Goal: Task Accomplishment & Management: Use online tool/utility

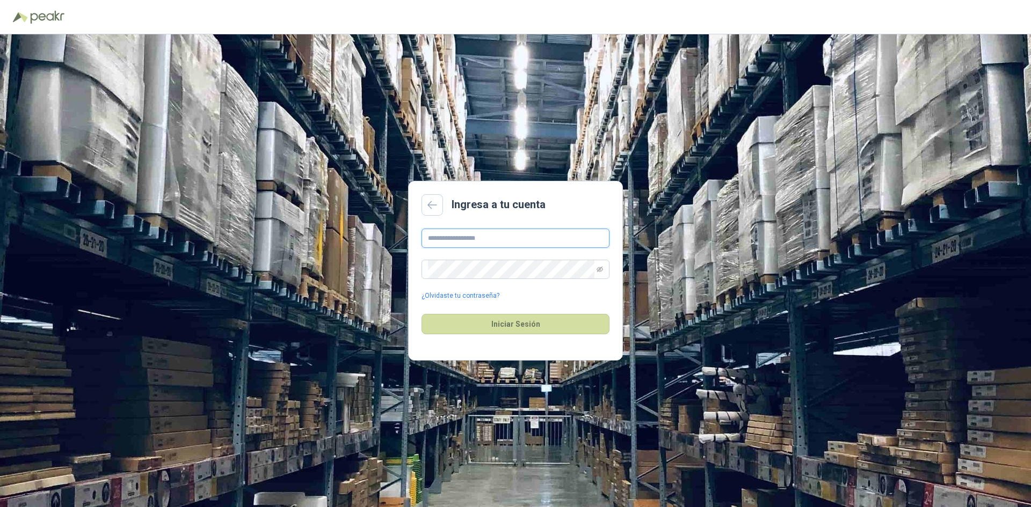
click at [497, 241] on input "text" at bounding box center [516, 238] width 188 height 19
type input "**********"
click at [602, 270] on icon "eye-invisible" at bounding box center [600, 269] width 6 height 5
click at [511, 323] on button "Iniciar Sesión" at bounding box center [516, 324] width 188 height 20
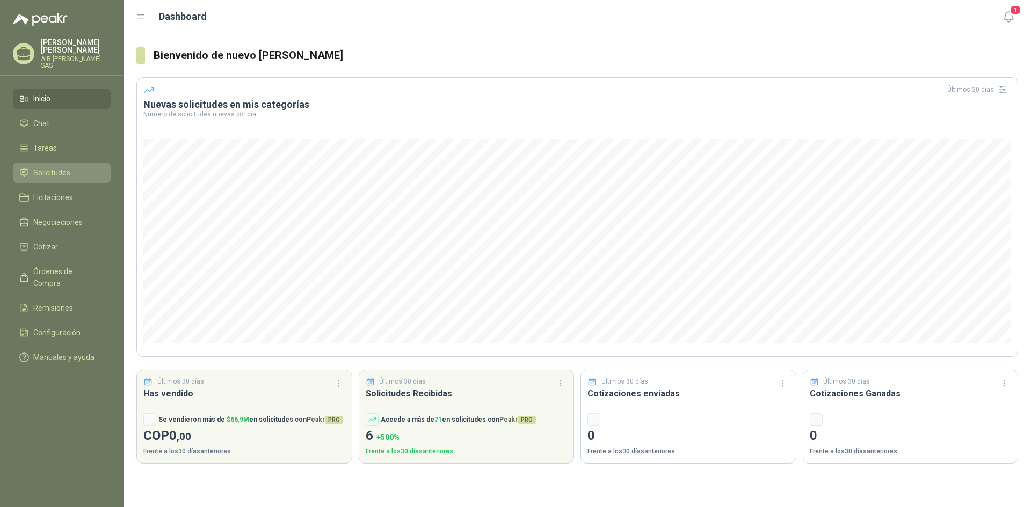
click at [60, 167] on span "Solicitudes" at bounding box center [51, 173] width 37 height 12
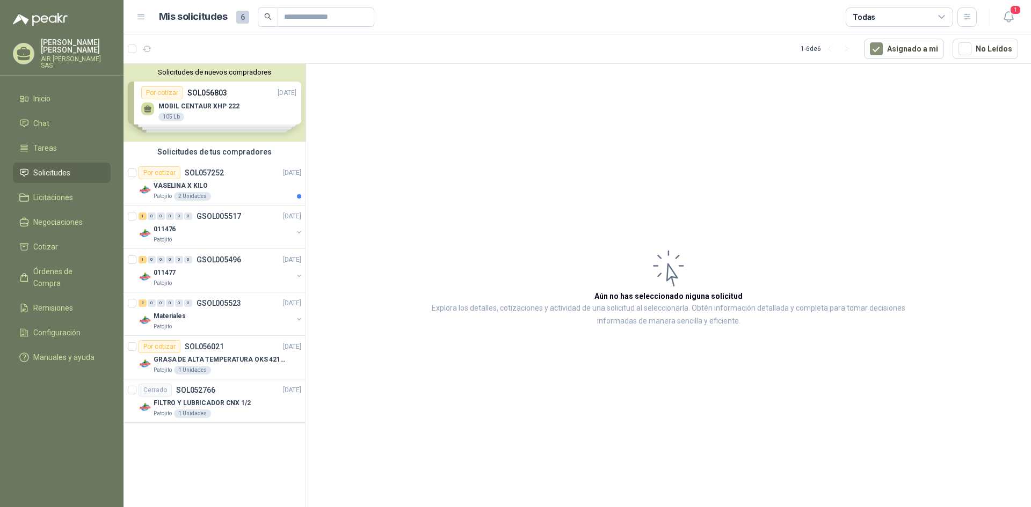
click at [210, 101] on div "Solicitudes de nuevos compradores Por cotizar SOL056803 [DATE] MOBIL CENTAUR XH…" at bounding box center [215, 103] width 182 height 78
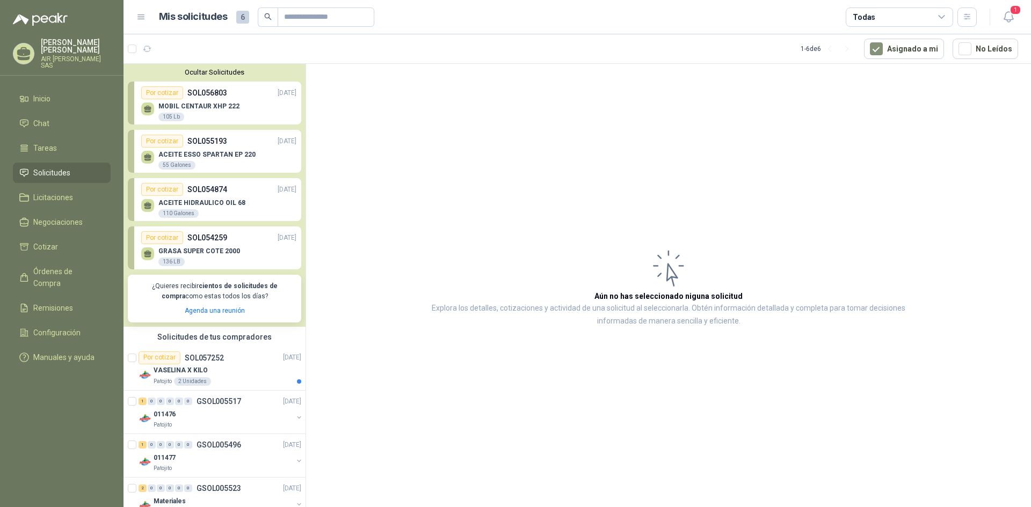
click at [445, 192] on article "Aún no has seleccionado niguna solicitud Explora los detalles, cotizaciones y a…" at bounding box center [668, 287] width 725 height 447
click at [204, 373] on div "VASELINA X KILO" at bounding box center [228, 371] width 148 height 13
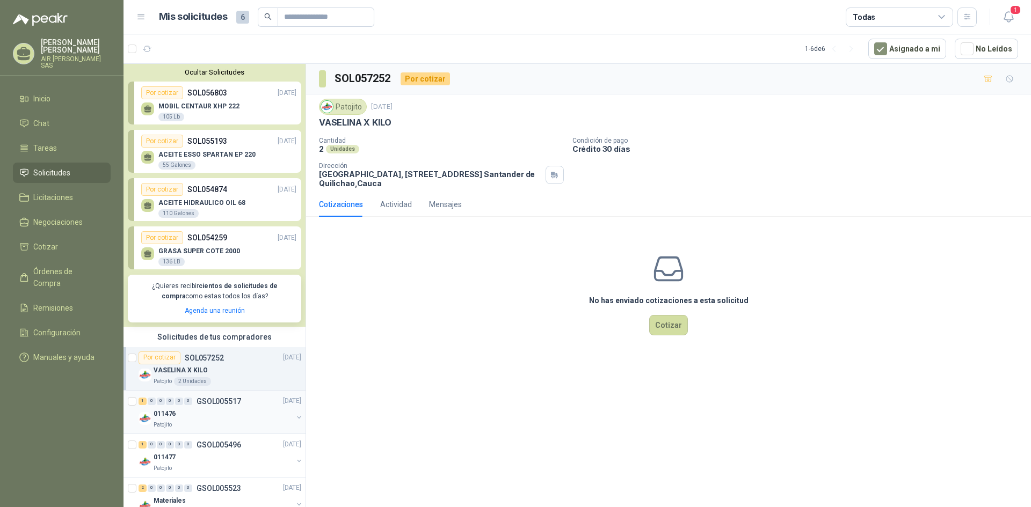
drag, startPoint x: 213, startPoint y: 400, endPoint x: 226, endPoint y: 404, distance: 13.4
click at [212, 400] on p "GSOL005517" at bounding box center [219, 402] width 45 height 8
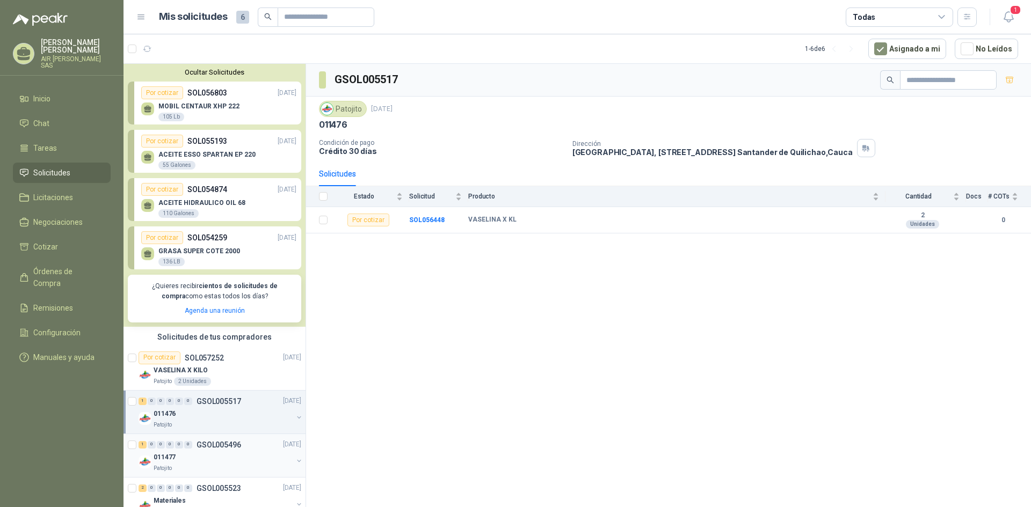
click at [221, 453] on div "011477" at bounding box center [223, 458] width 139 height 13
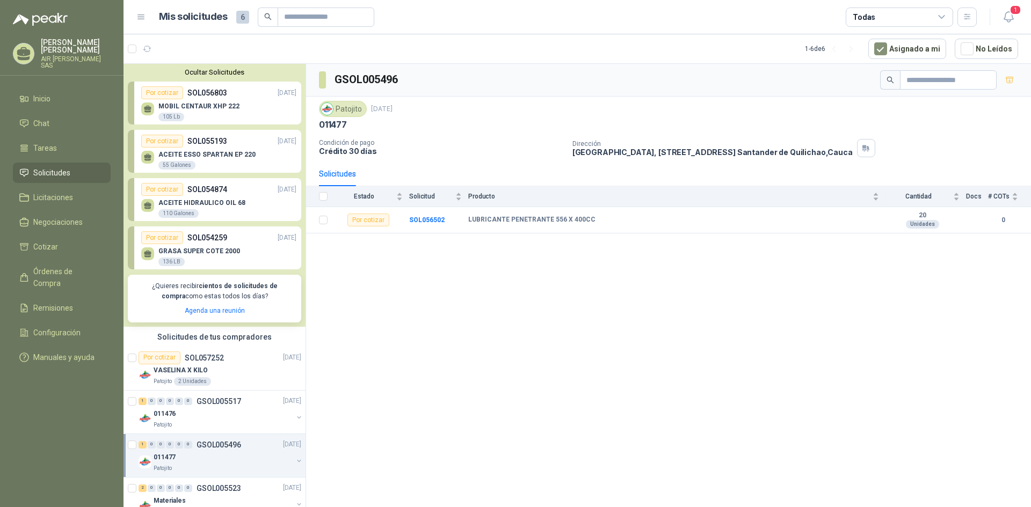
click at [223, 102] on div "MOBIL CENTAUR XHP 222 105 Lb" at bounding box center [218, 110] width 155 height 23
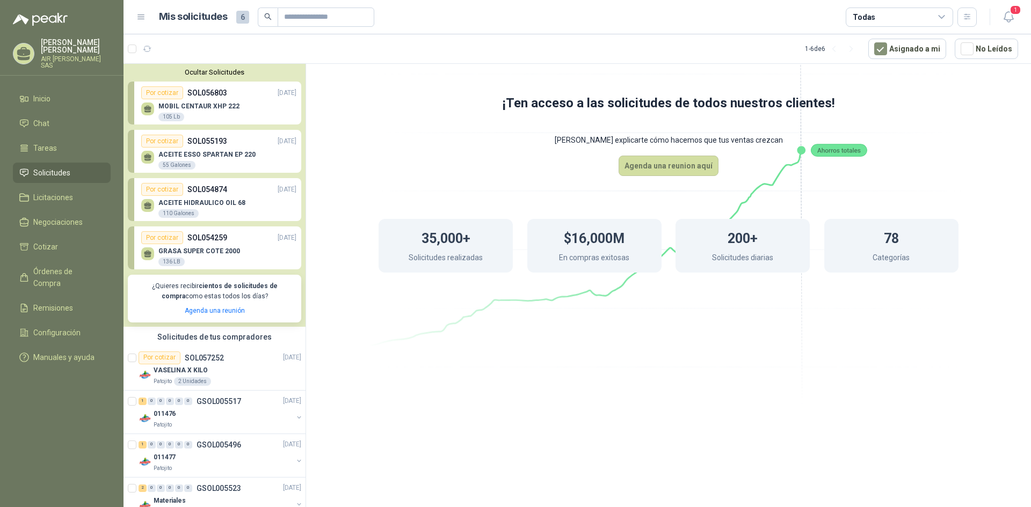
click at [213, 103] on p "MOBIL CENTAUR XHP 222" at bounding box center [198, 107] width 81 height 8
click at [206, 158] on p "ACEITE ESSO SPARTAN EP 220" at bounding box center [206, 155] width 97 height 8
click at [208, 157] on p "ACEITE ESSO SPARTAN EP 220" at bounding box center [206, 155] width 97 height 8
click at [160, 104] on p "MOBIL CENTAUR XHP 222" at bounding box center [198, 107] width 81 height 8
click at [214, 187] on p "SOL054874" at bounding box center [207, 190] width 40 height 12
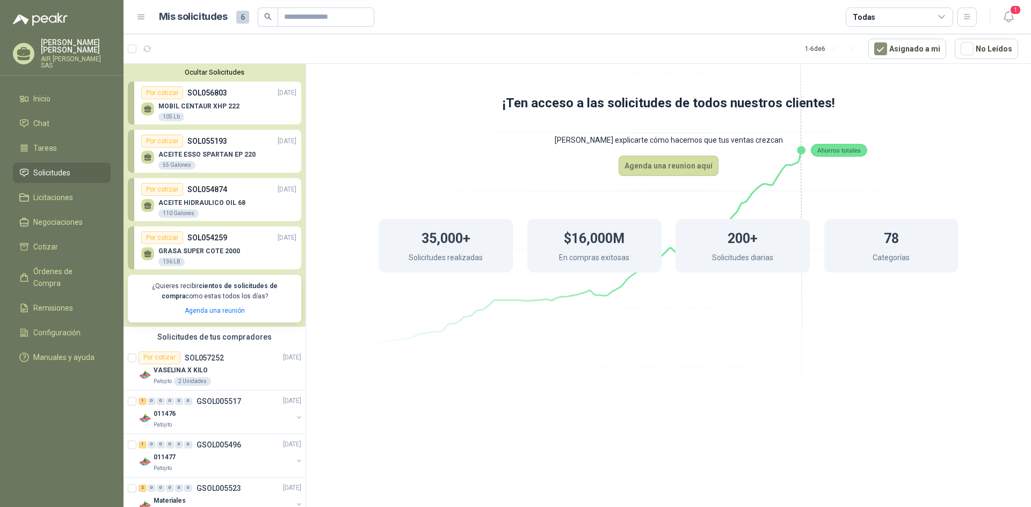
click at [206, 240] on p "SOL054259" at bounding box center [207, 238] width 40 height 12
click at [201, 301] on p "¿Quieres recibir cientos de solicitudes de compra como estas todos los días?" at bounding box center [214, 291] width 161 height 20
click at [197, 364] on div "Por cotizar SOL057252 [DATE] VASELINA X KILO Patojito 2 Unidades" at bounding box center [220, 369] width 163 height 34
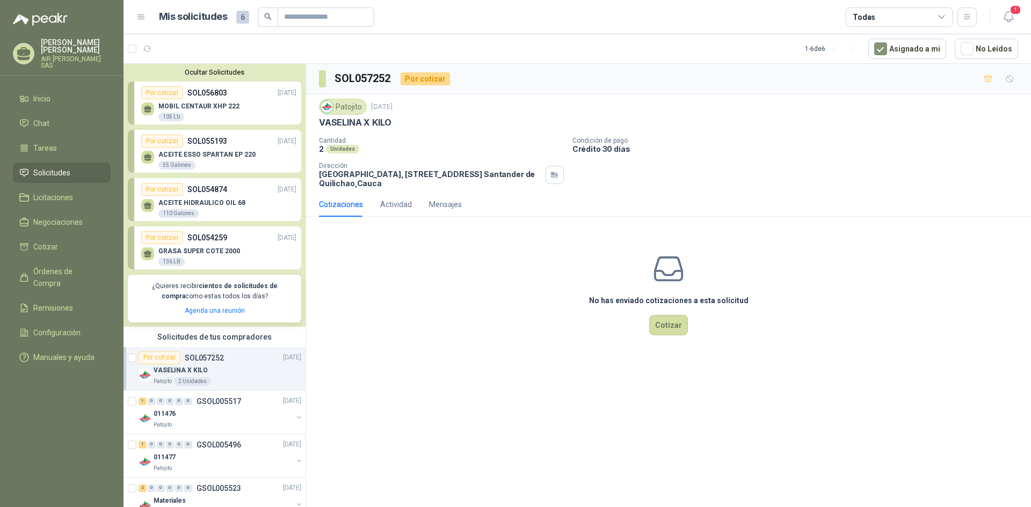
click at [174, 101] on div "MOBIL CENTAUR XHP 222 105 Lb" at bounding box center [218, 110] width 155 height 23
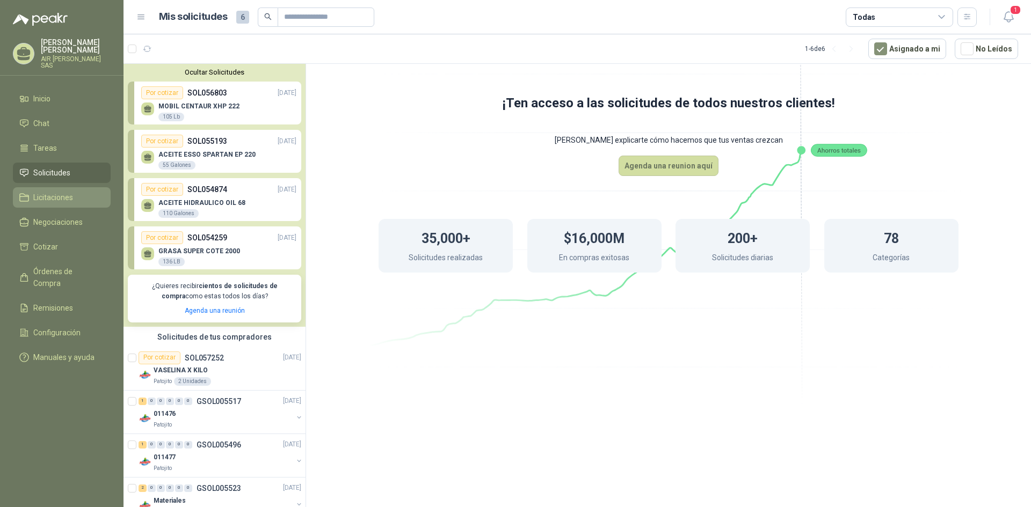
click at [58, 192] on span "Licitaciones" at bounding box center [53, 198] width 40 height 12
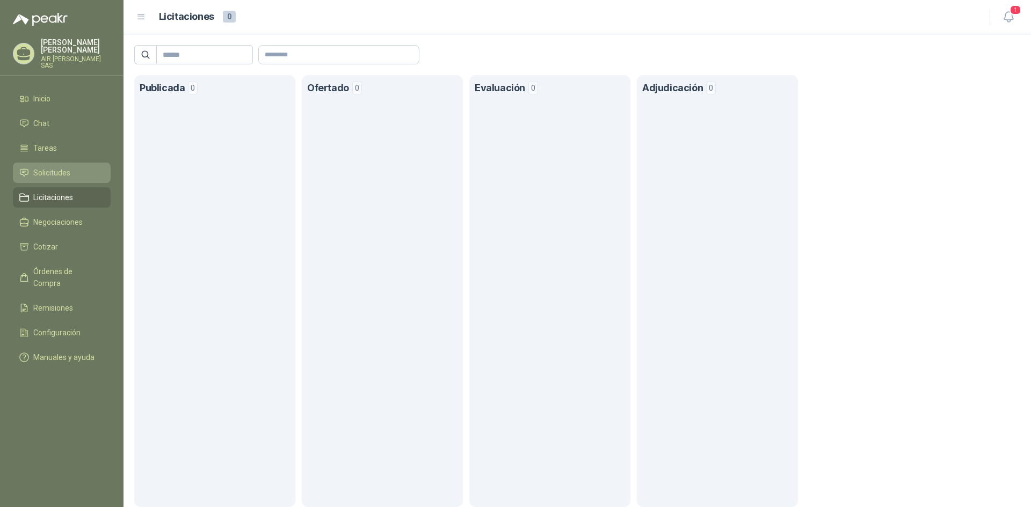
click at [56, 167] on span "Solicitudes" at bounding box center [51, 173] width 37 height 12
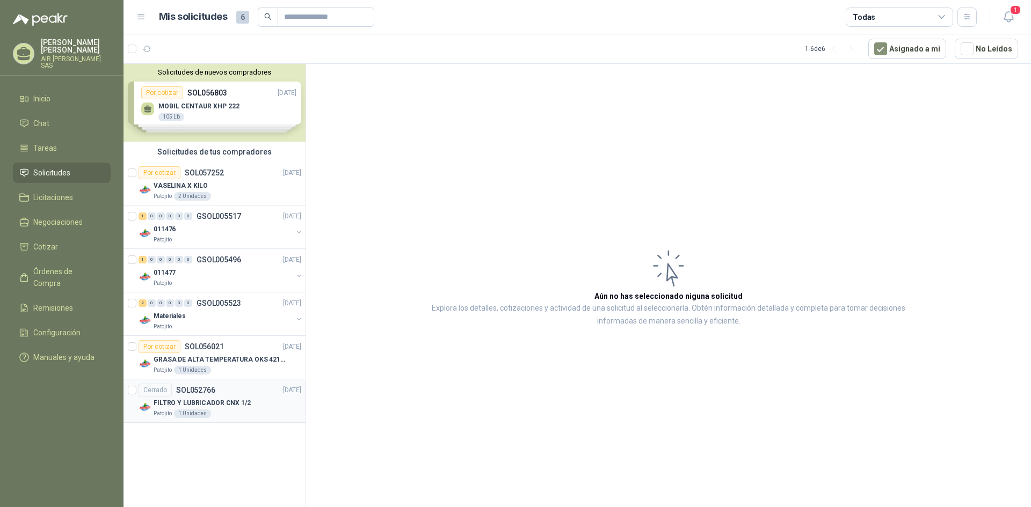
click at [202, 395] on div "Cerrado SOL052766" at bounding box center [177, 390] width 77 height 13
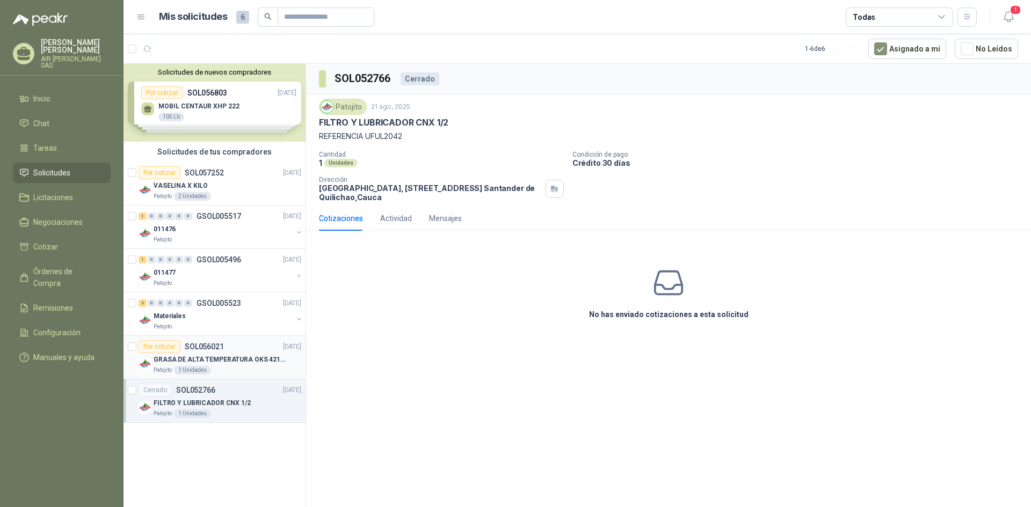
click at [195, 357] on p "GRASA DE ALTA TEMPERATURA OKS 4210 X 5 KG" at bounding box center [221, 360] width 134 height 10
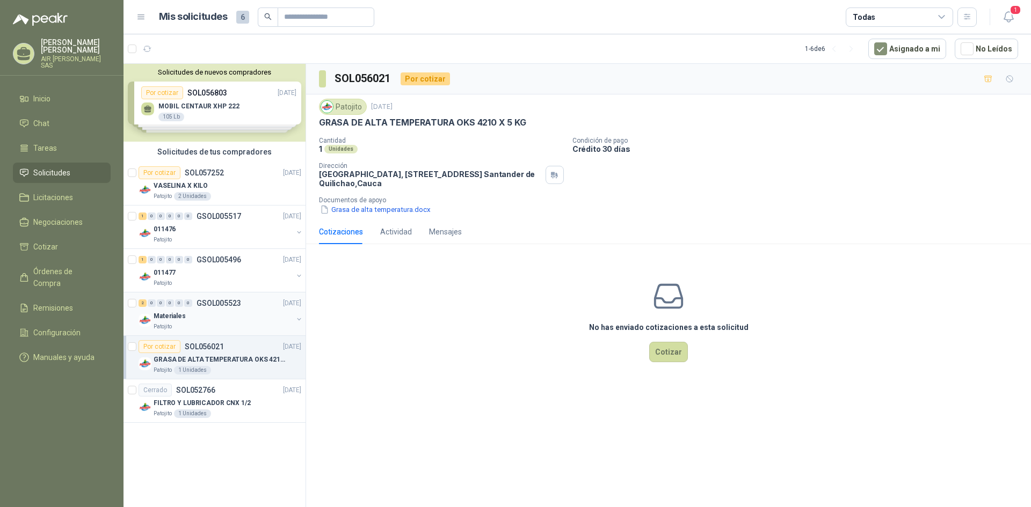
click at [192, 313] on div "Materiales" at bounding box center [223, 316] width 139 height 13
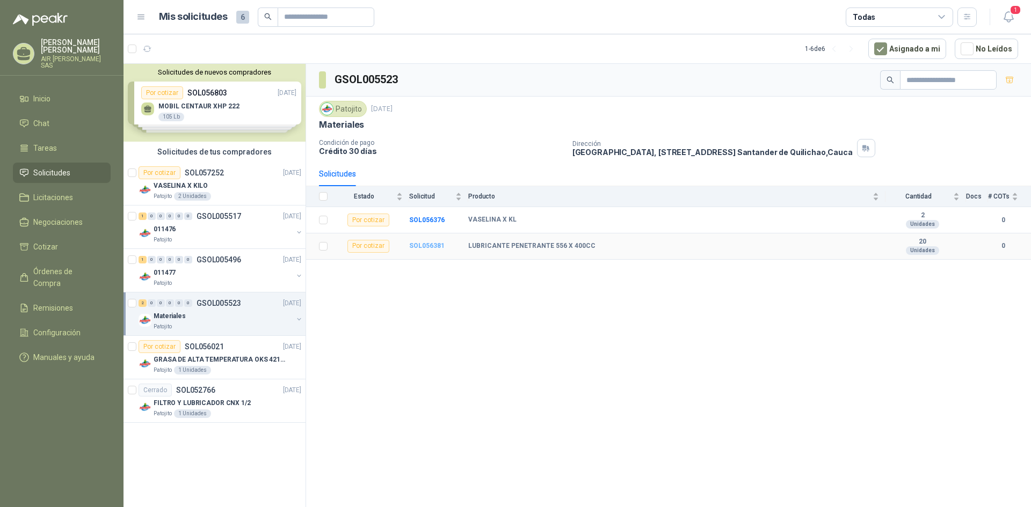
click at [430, 243] on b "SOL056381" at bounding box center [426, 246] width 35 height 8
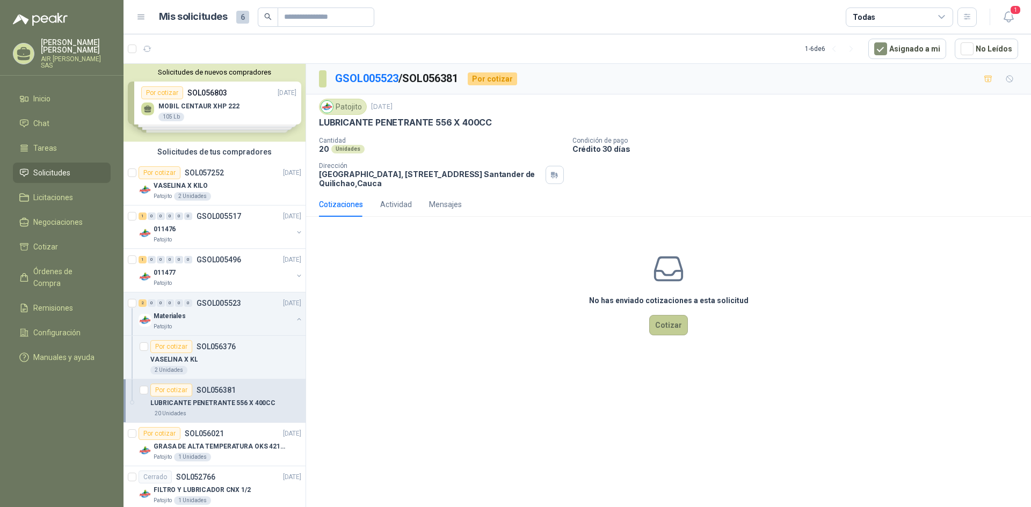
click at [671, 323] on button "Cotizar" at bounding box center [668, 325] width 39 height 20
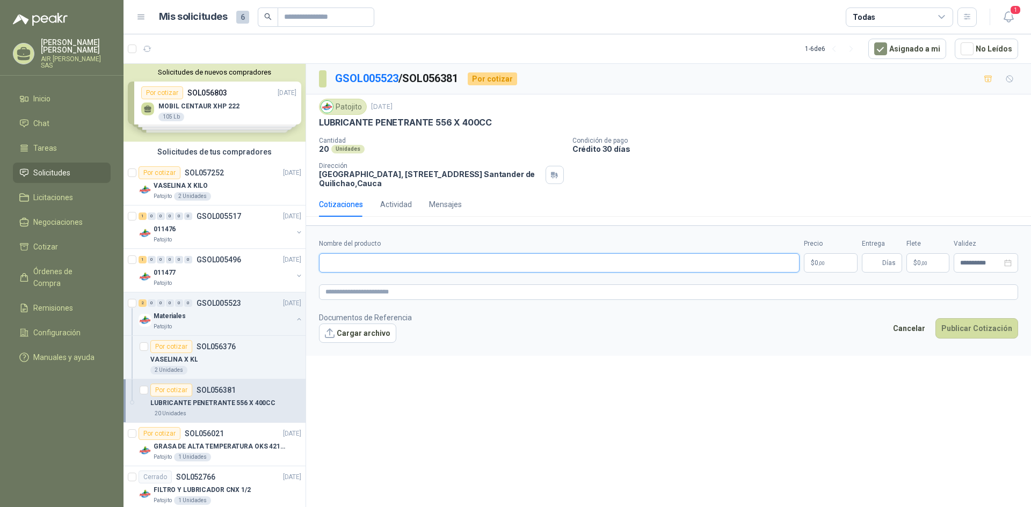
click at [371, 264] on input "Nombre del producto" at bounding box center [559, 262] width 481 height 19
click at [561, 376] on div "**********" at bounding box center [668, 287] width 725 height 447
click at [499, 378] on div "**********" at bounding box center [668, 287] width 725 height 447
